Goal: Transaction & Acquisition: Obtain resource

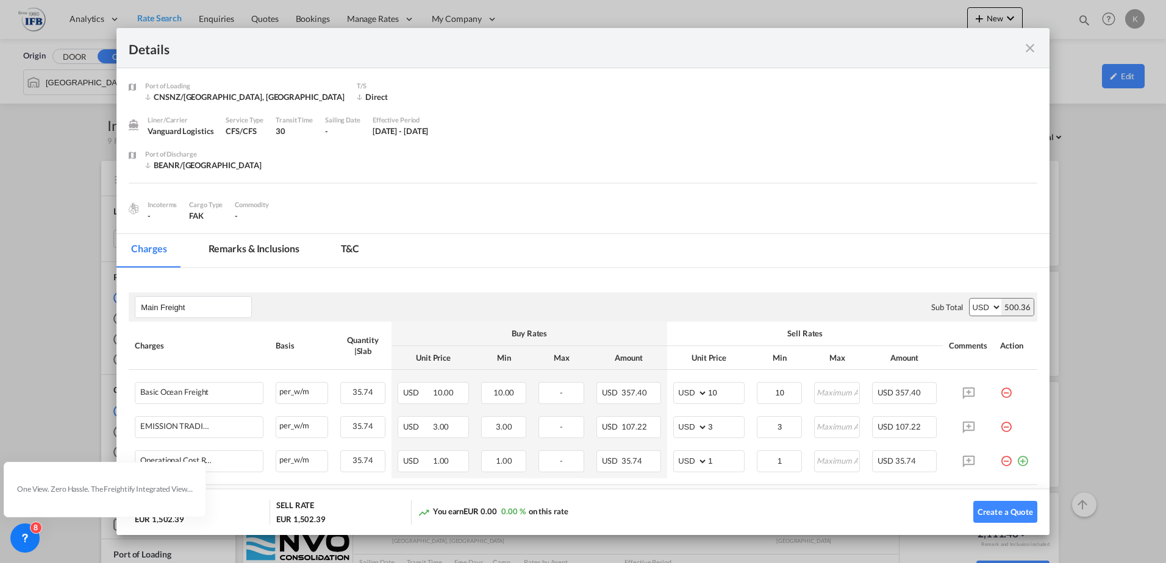
scroll to position [305, 0]
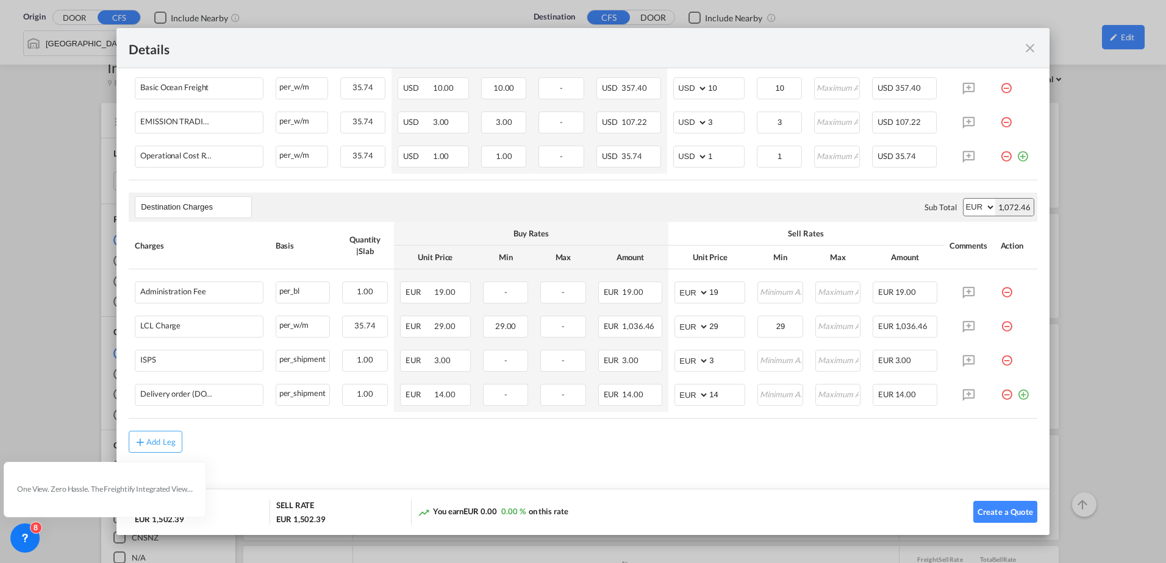
click at [1033, 45] on md-icon "icon-close fg-AAA8AD m-0 cursor" at bounding box center [1029, 48] width 15 height 15
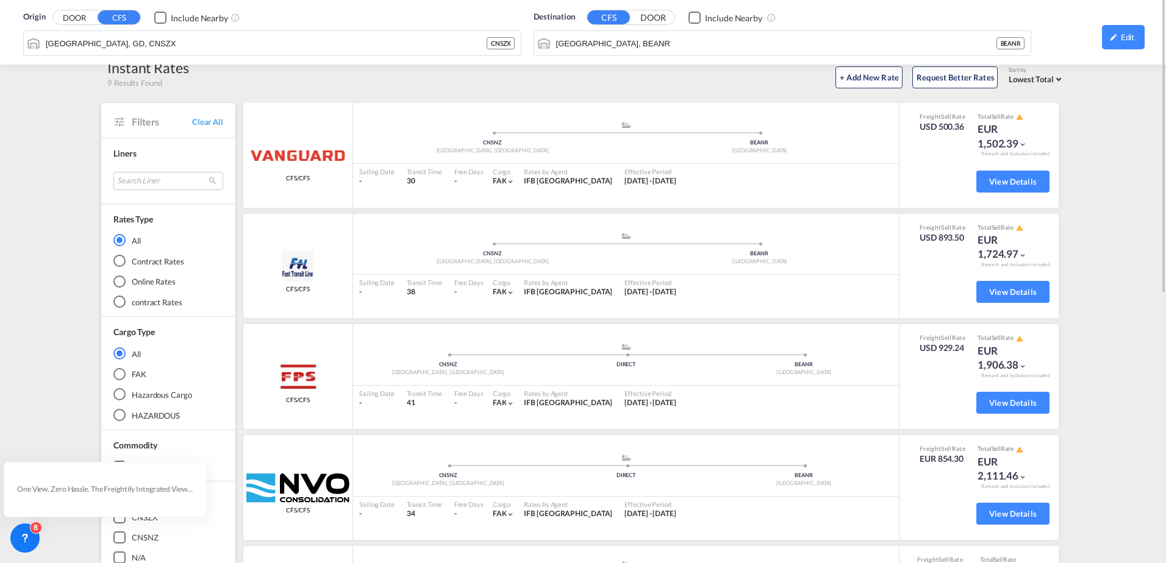
scroll to position [0, 0]
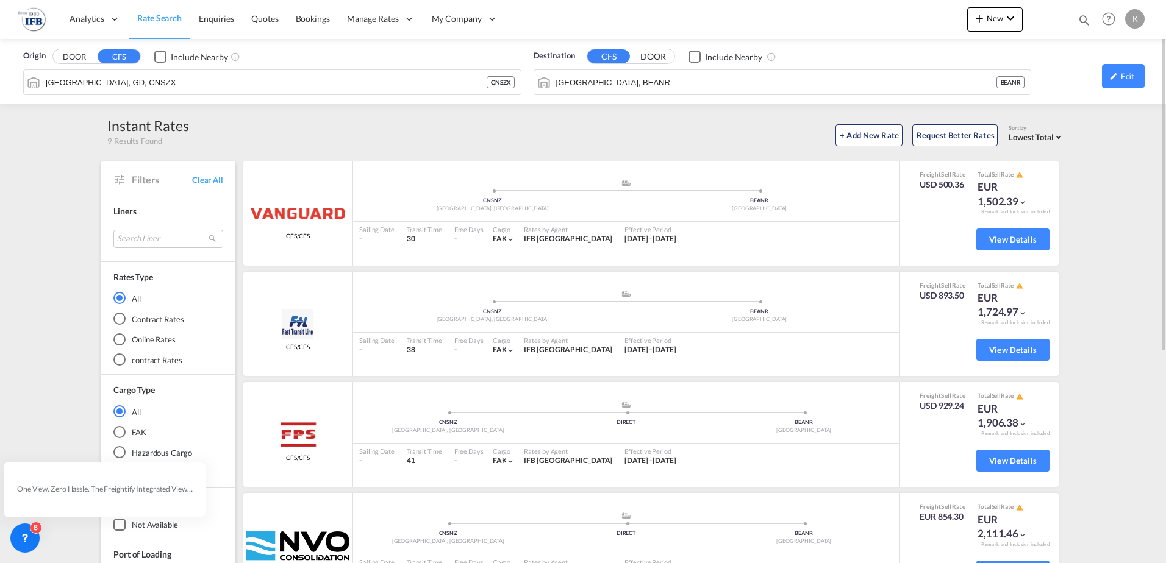
click at [156, 18] on span "Rate Search" at bounding box center [159, 18] width 45 height 10
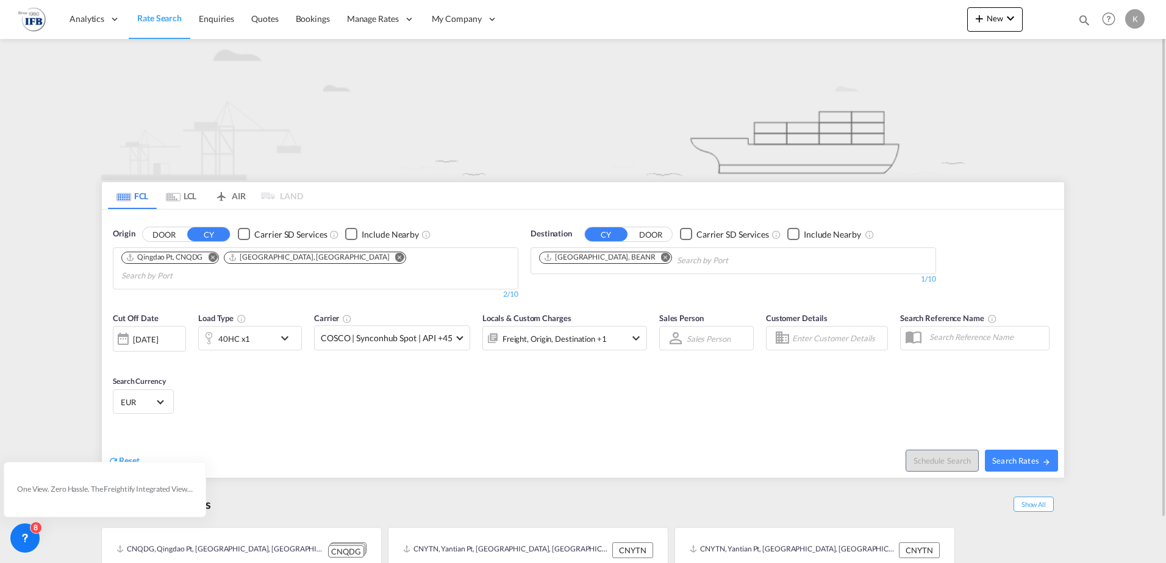
click at [210, 254] on md-icon "Remove" at bounding box center [212, 256] width 9 height 9
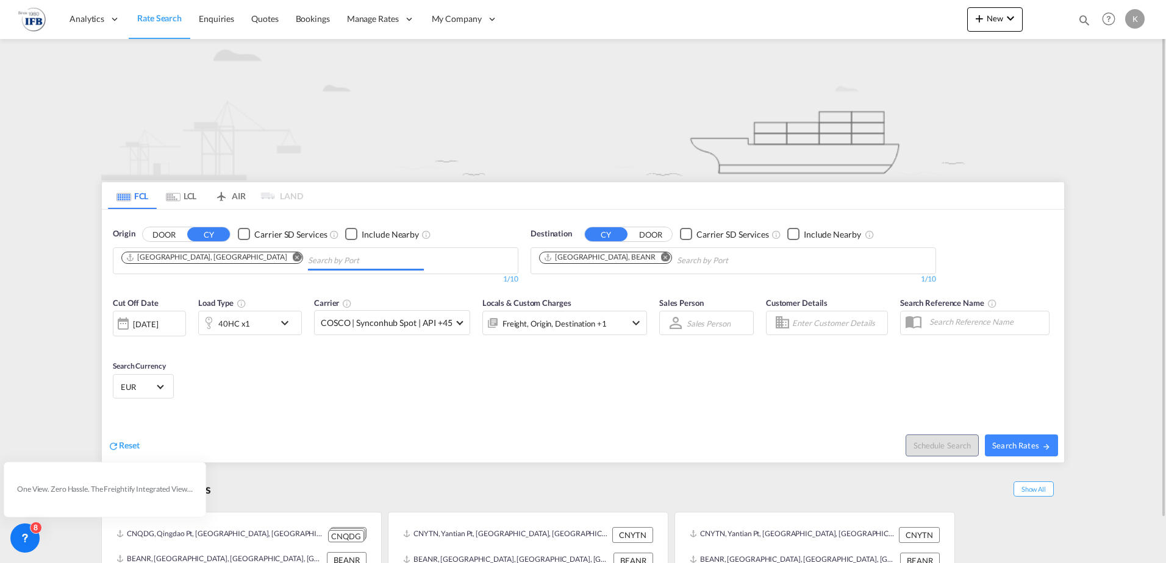
click at [293, 254] on md-icon "Remove" at bounding box center [297, 256] width 9 height 9
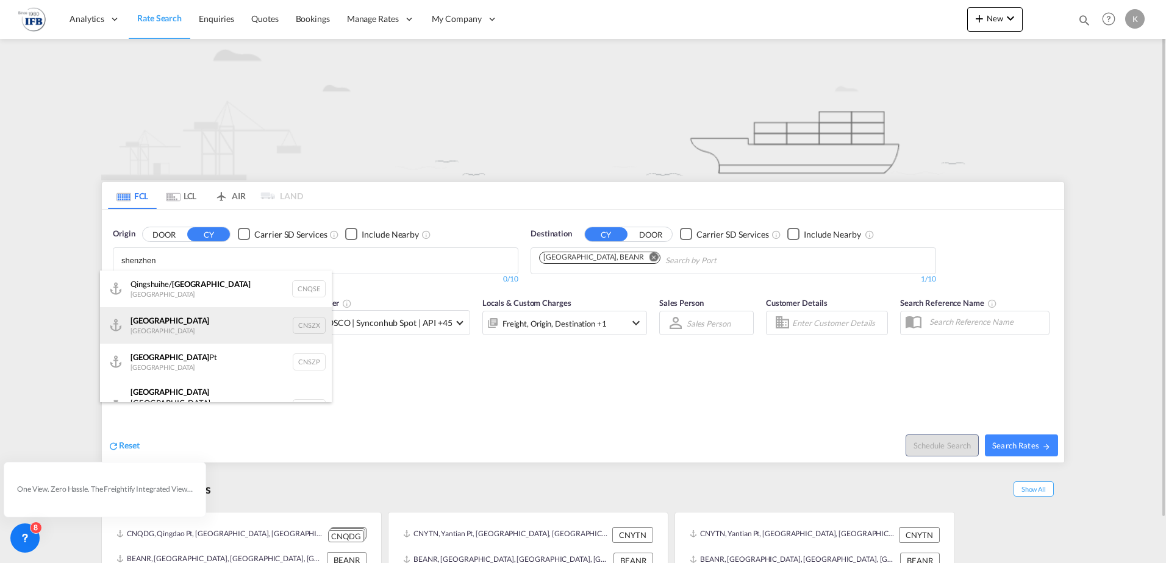
type input "shenzhen"
click at [199, 321] on div "Shenzhen [GEOGRAPHIC_DATA] CNSZX" at bounding box center [216, 325] width 232 height 37
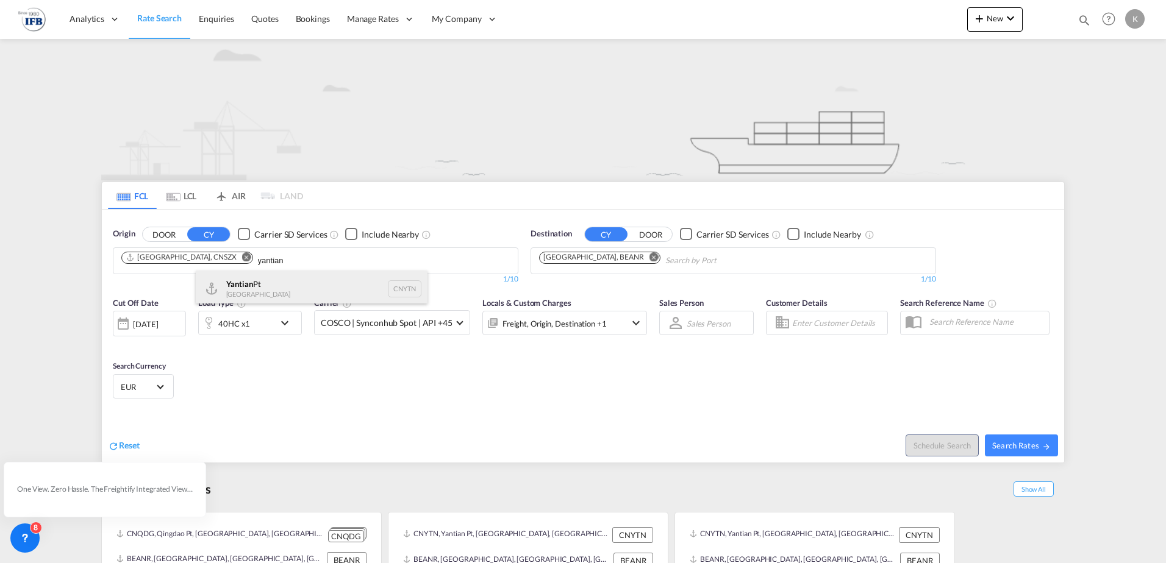
type input "yantian"
click at [254, 286] on div "Yantian Pt China CNYTN" at bounding box center [312, 289] width 232 height 37
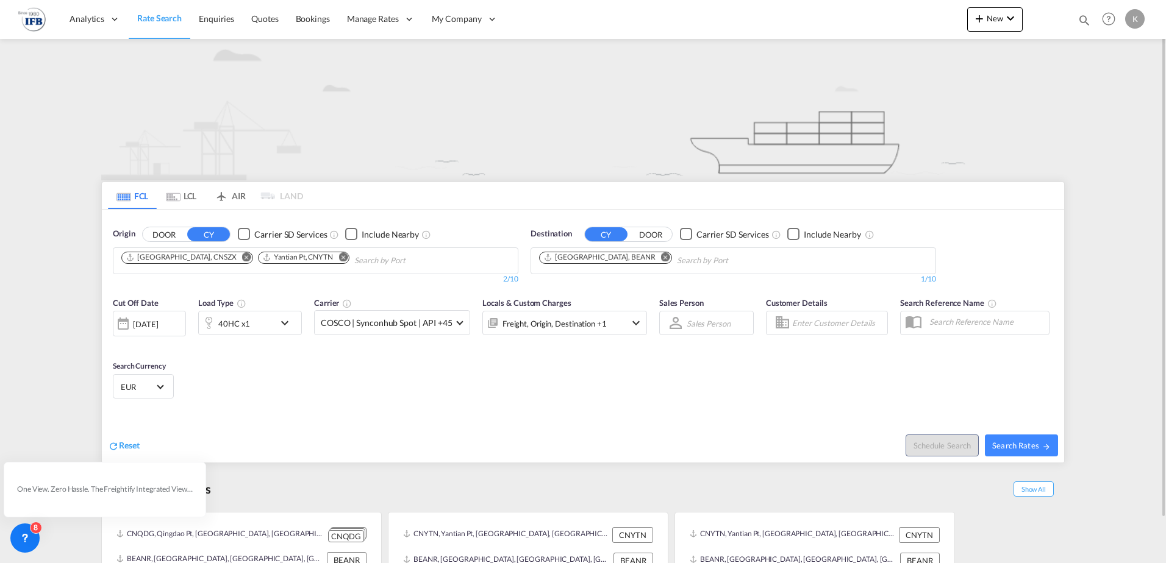
click at [258, 318] on div "40HC x1" at bounding box center [237, 323] width 76 height 24
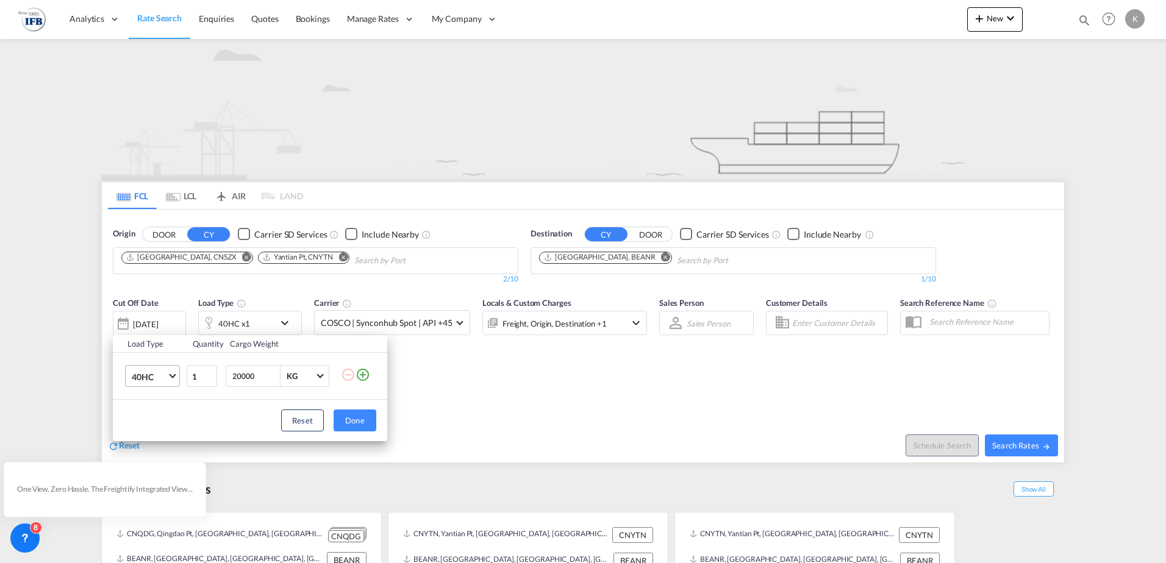
click at [148, 376] on span "40HC" at bounding box center [149, 377] width 35 height 12
click at [148, 323] on div "20GP" at bounding box center [142, 318] width 21 height 12
click at [367, 416] on button "Done" at bounding box center [354, 421] width 43 height 22
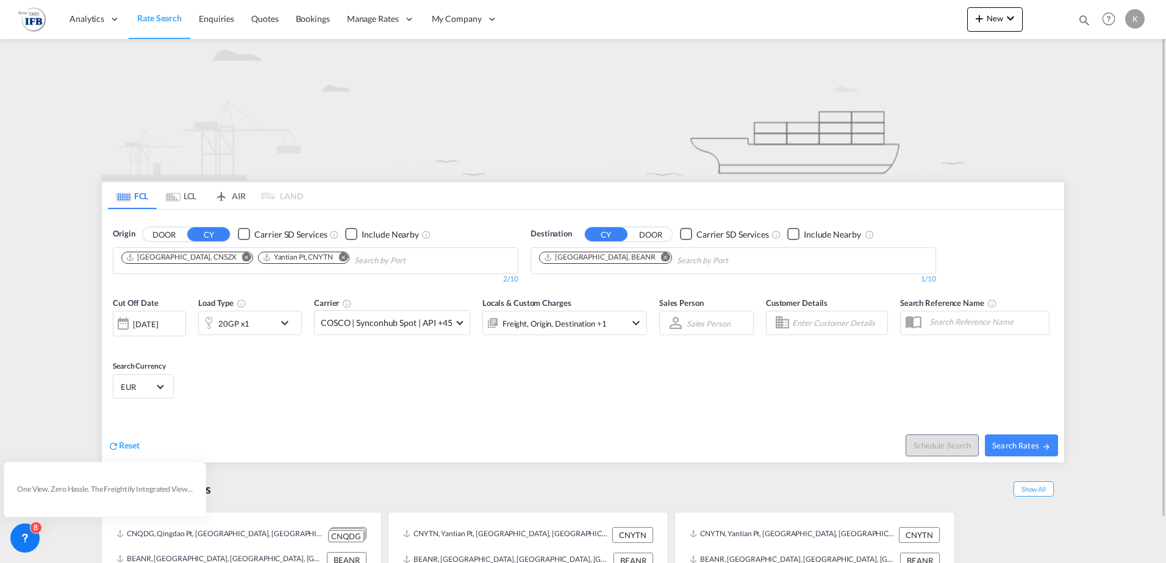
click at [158, 324] on div "[DATE]" at bounding box center [145, 324] width 25 height 11
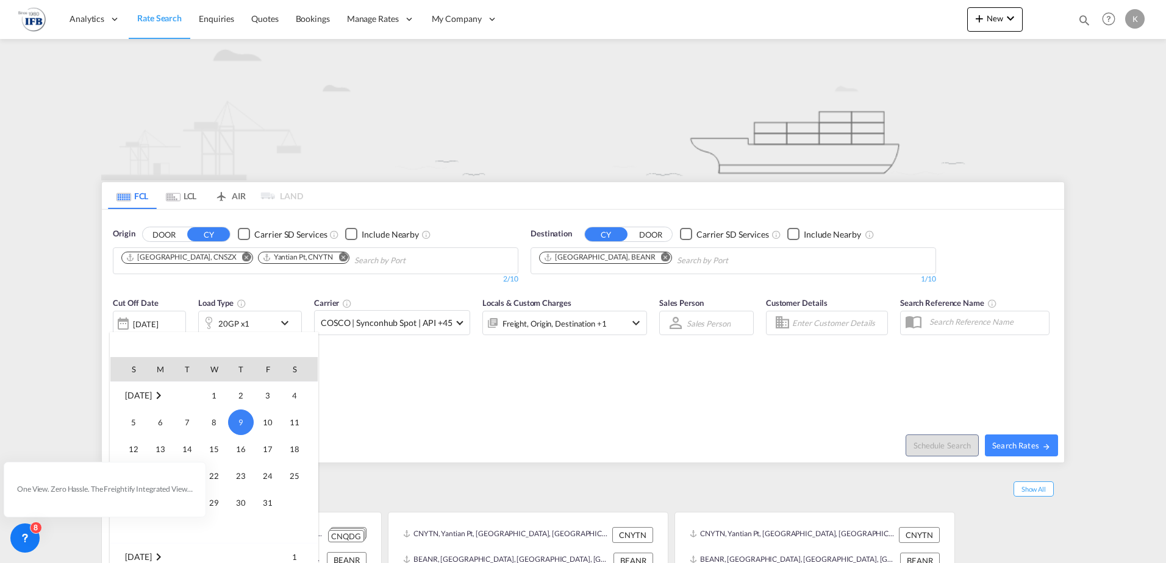
scroll to position [607, 0]
click at [218, 455] on div "[PERSON_NAME] all as read One View. Zero Hassle. The Freightify Integrated View…" at bounding box center [108, 483] width 221 height 68
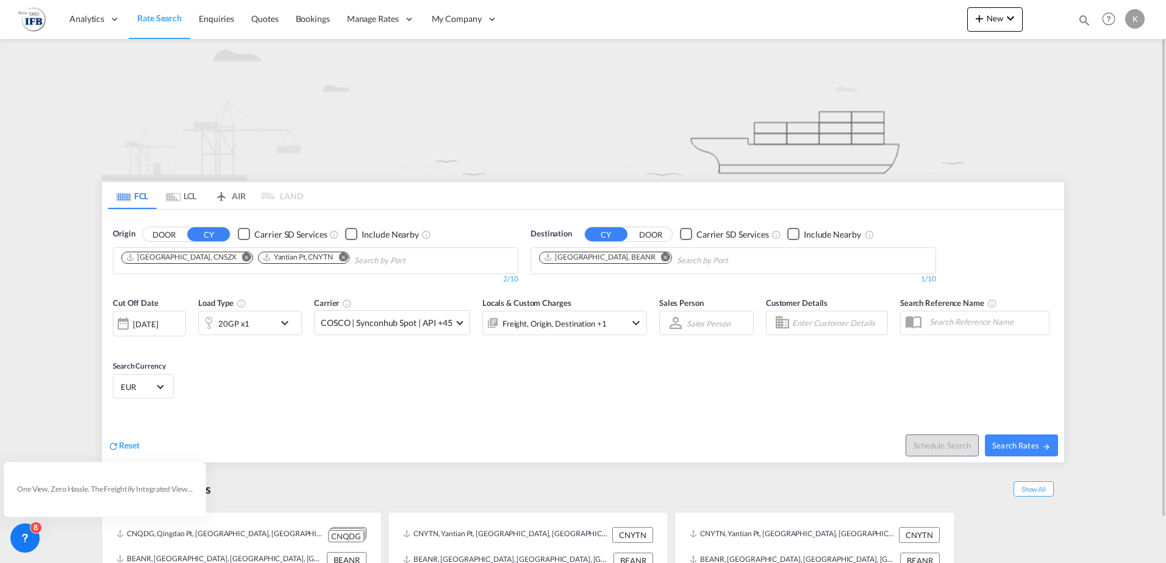
click at [151, 315] on div "[DATE]" at bounding box center [149, 324] width 73 height 26
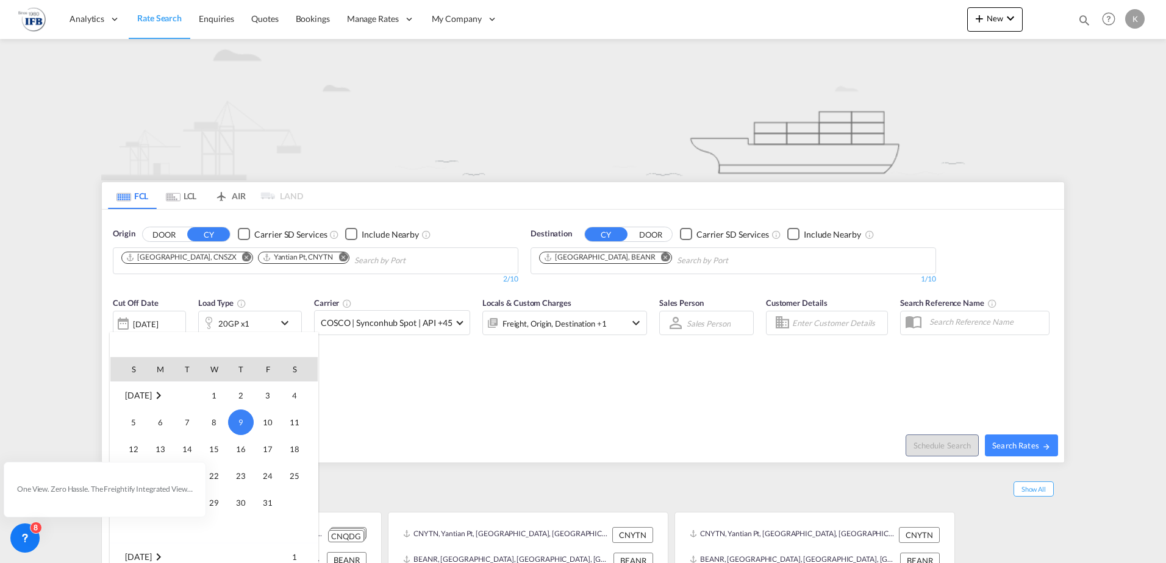
scroll to position [668, 0]
click at [210, 402] on span "5" at bounding box center [214, 401] width 24 height 24
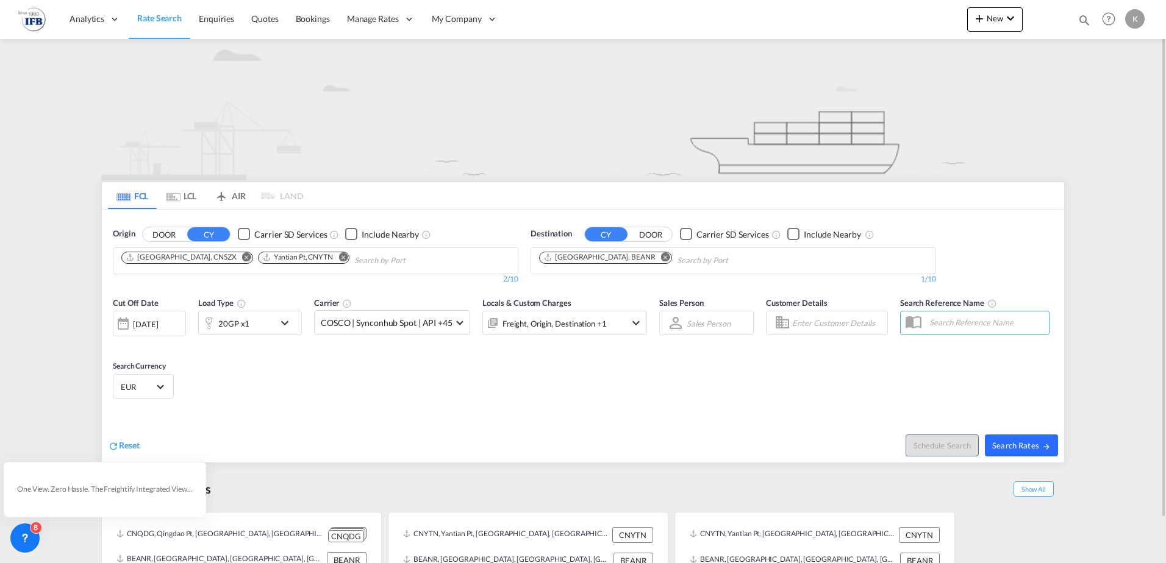
click at [1018, 445] on span "Search Rates" at bounding box center [1021, 446] width 59 height 10
type input "CNSZX,CNYTN to BEANR / [DATE]"
